Goal: Book appointment/travel/reservation

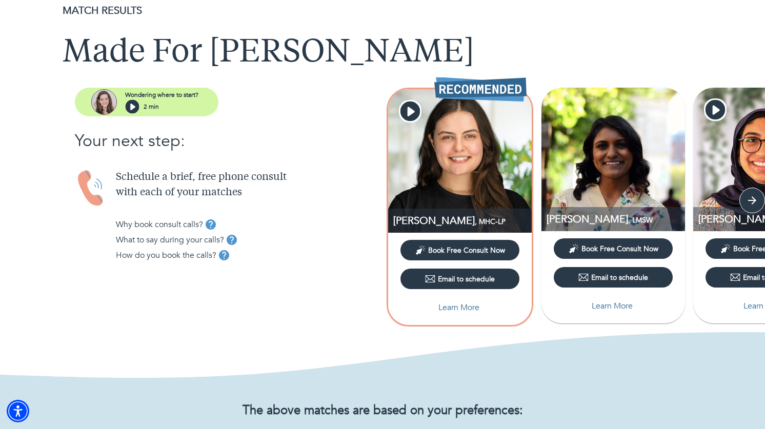
scroll to position [40, 0]
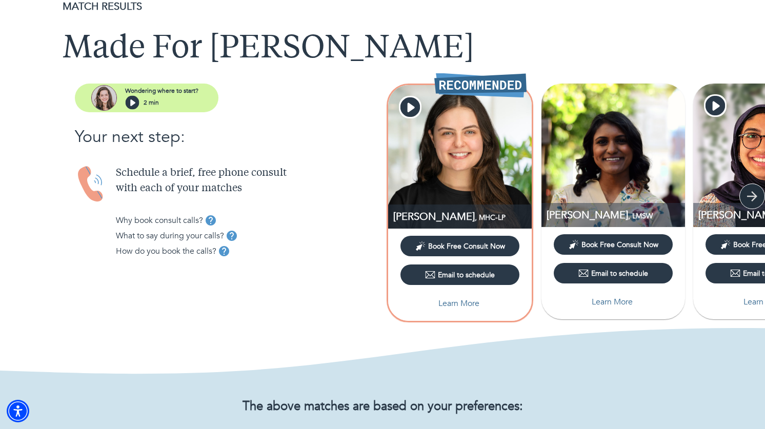
click at [751, 193] on icon "button" at bounding box center [751, 196] width 15 height 15
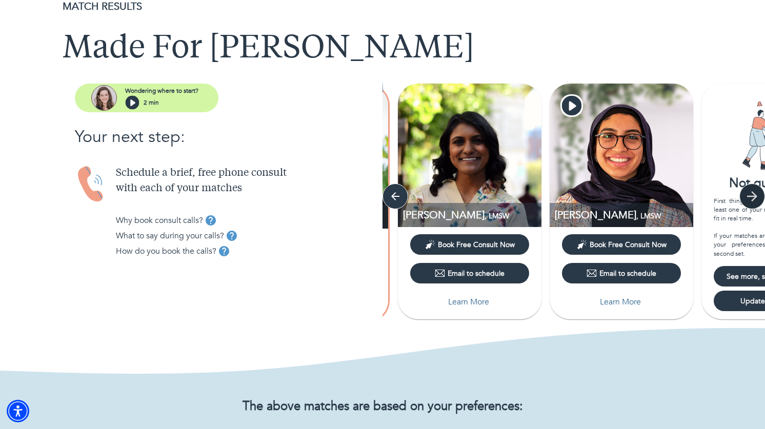
click at [752, 194] on icon "button" at bounding box center [751, 196] width 15 height 15
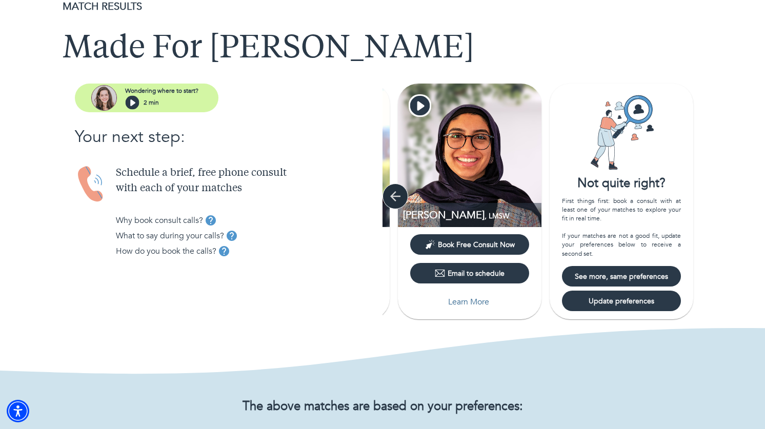
click at [384, 198] on button "button" at bounding box center [395, 197] width 26 height 26
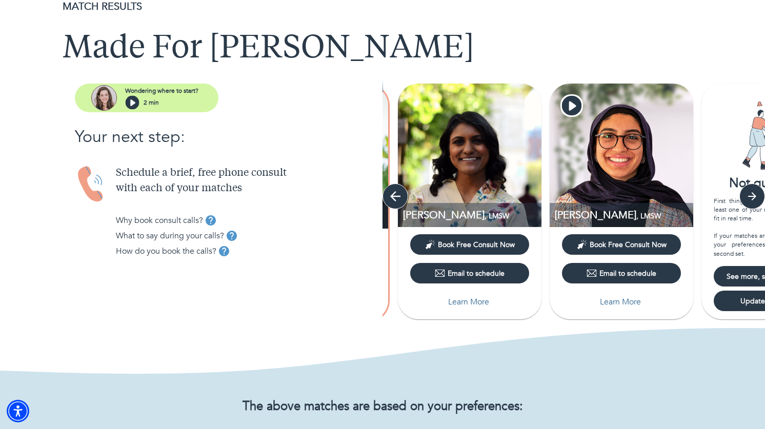
click at [390, 198] on icon "button" at bounding box center [395, 196] width 15 height 15
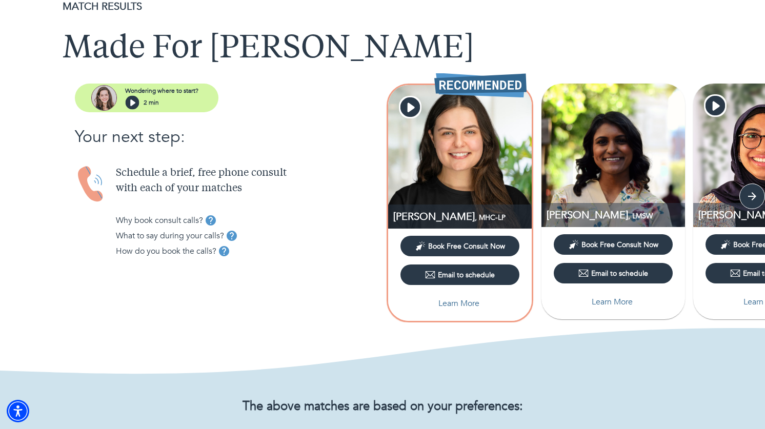
click at [418, 176] on img at bounding box center [460, 157] width 144 height 144
click at [418, 211] on p "[PERSON_NAME] , MHC-LP" at bounding box center [462, 217] width 138 height 14
click at [409, 107] on icon "button" at bounding box center [411, 107] width 7 height 9
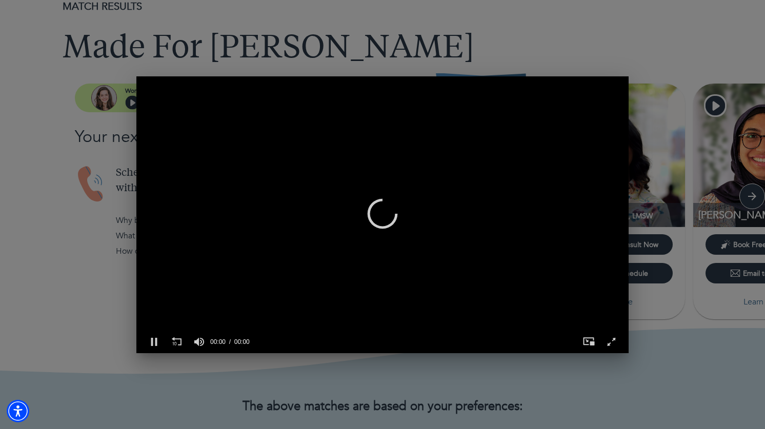
scroll to position [0, 492]
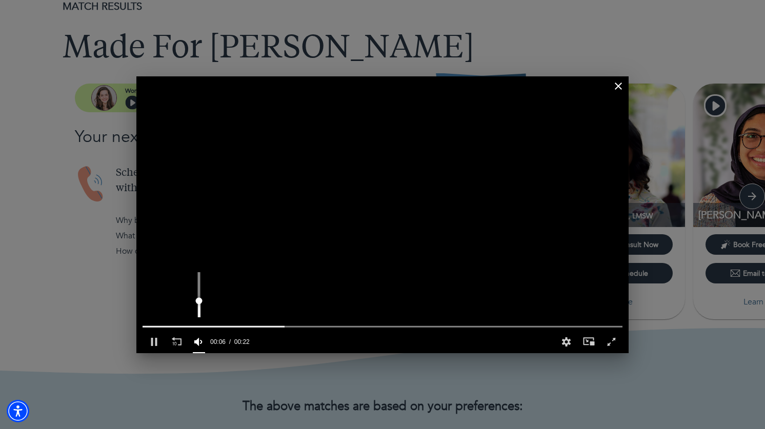
click at [198, 301] on div "Volume" at bounding box center [199, 298] width 23 height 65
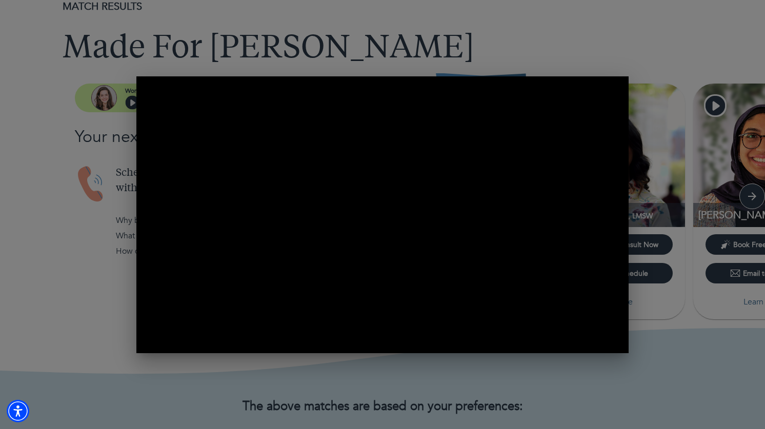
click at [402, 379] on div "0 of 21 seconds Volume 90% Press shift question mark to access a list of keyboa…" at bounding box center [382, 214] width 765 height 429
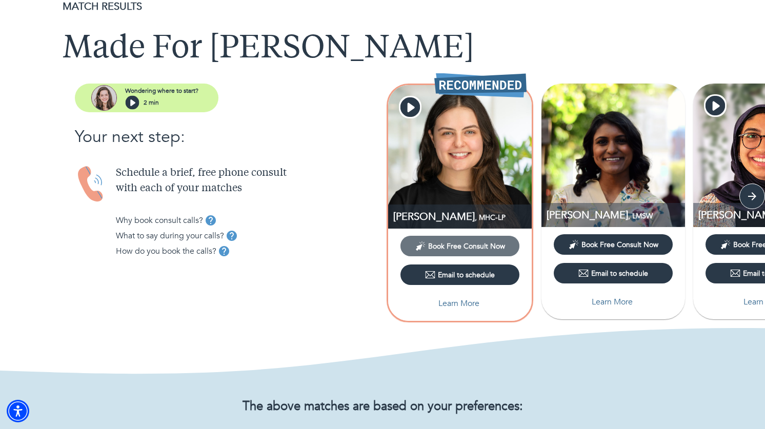
click at [456, 244] on span "Book Free Consult Now" at bounding box center [466, 246] width 77 height 10
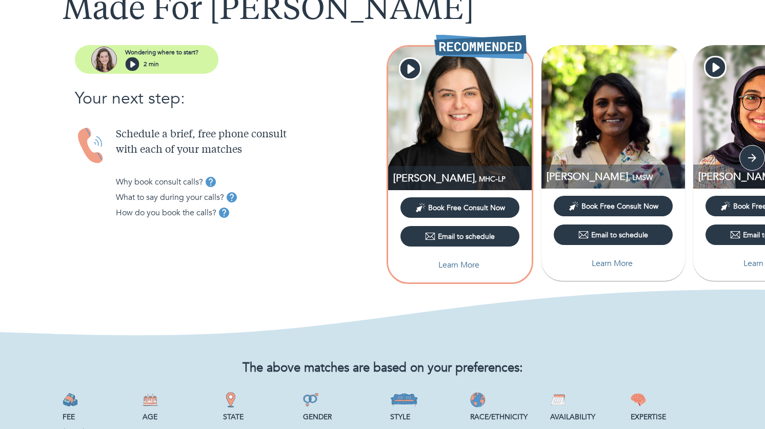
scroll to position [76, 0]
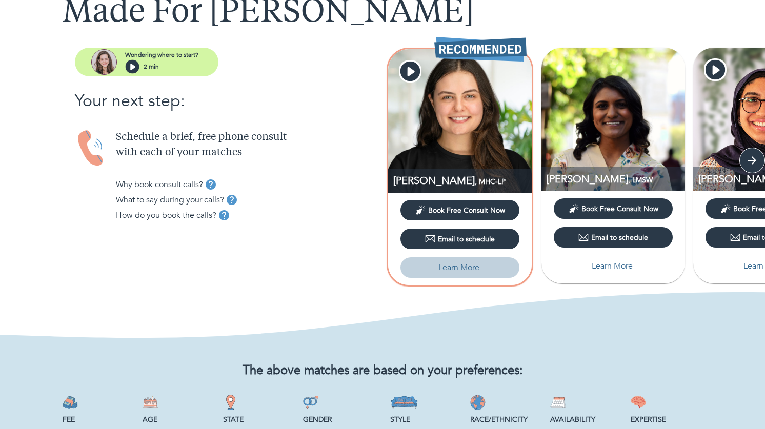
click at [449, 271] on p "Learn More" at bounding box center [458, 267] width 41 height 12
select select "3"
select select "2"
select select "1"
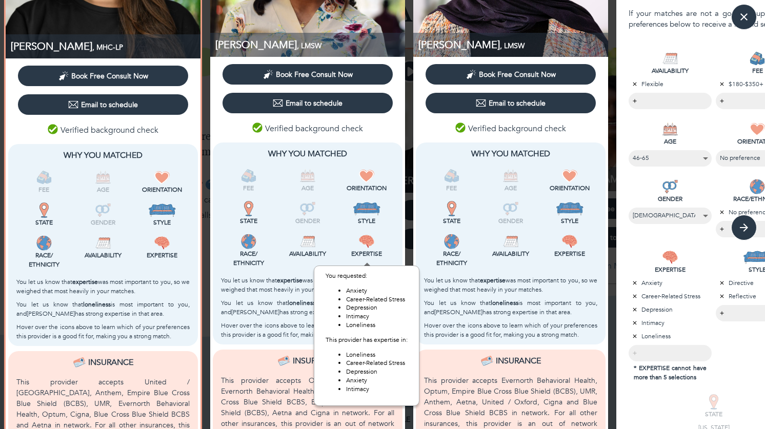
scroll to position [332, 0]
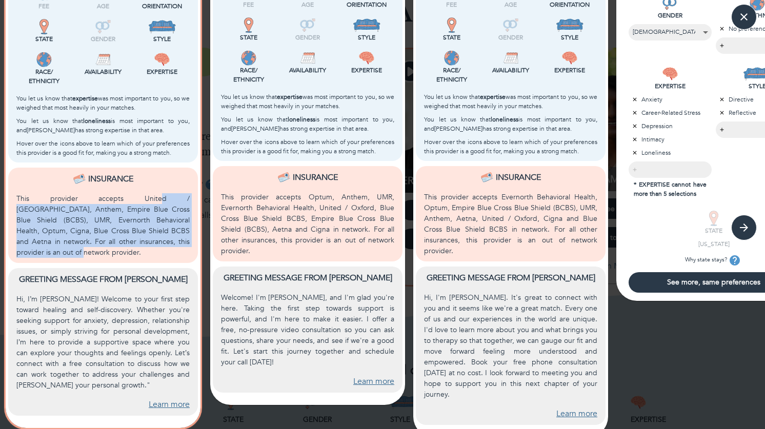
drag, startPoint x: 113, startPoint y: 197, endPoint x: 167, endPoint y: 240, distance: 69.3
click at [167, 240] on p "This provider accepts United / Oxford, Anthem, Empire Blue Cross Blue Shield (B…" at bounding box center [102, 225] width 173 height 65
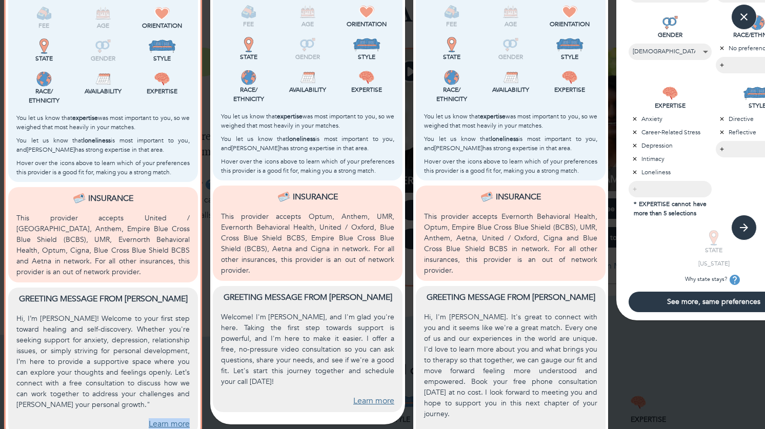
scroll to position [311, 0]
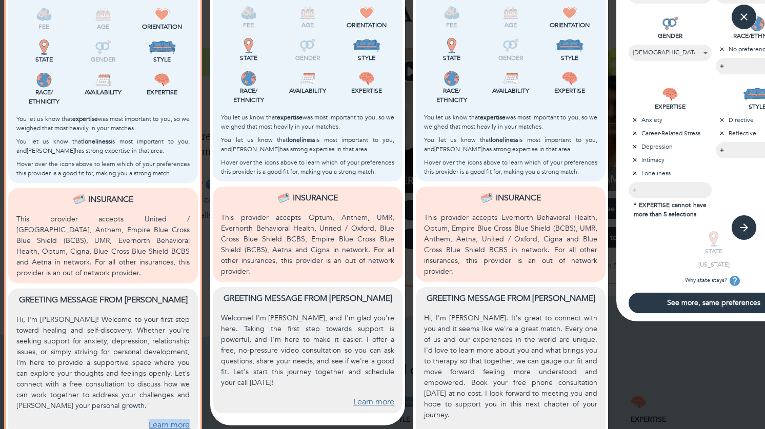
click at [380, 396] on link "Learn more" at bounding box center [373, 402] width 41 height 12
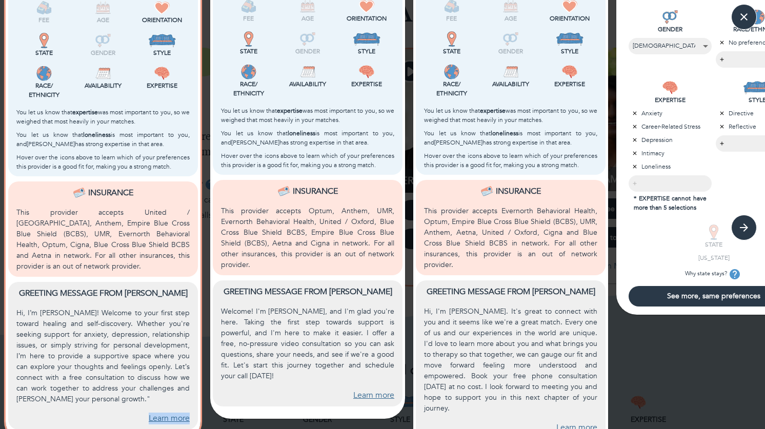
scroll to position [332, 0]
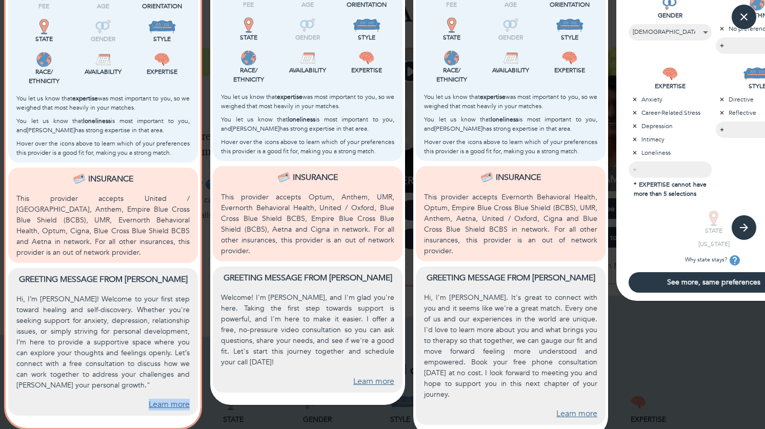
click at [572, 408] on link "Learn more" at bounding box center [576, 414] width 41 height 12
